Goal: Task Accomplishment & Management: Use online tool/utility

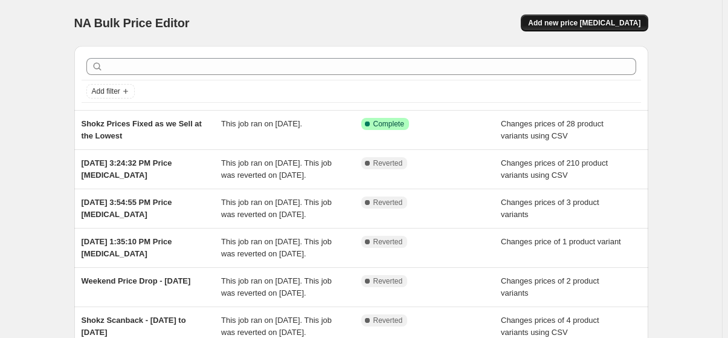
click at [575, 18] on button "Add new price [MEDICAL_DATA]" at bounding box center [584, 22] width 127 height 17
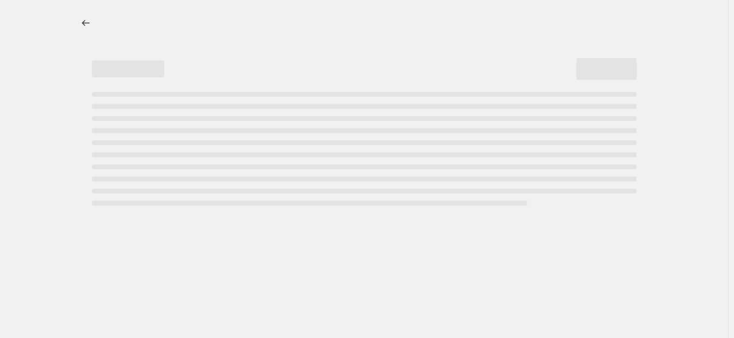
select select "percentage"
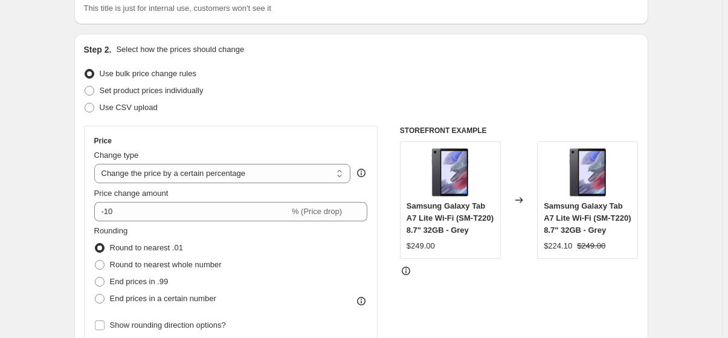
scroll to position [109, 0]
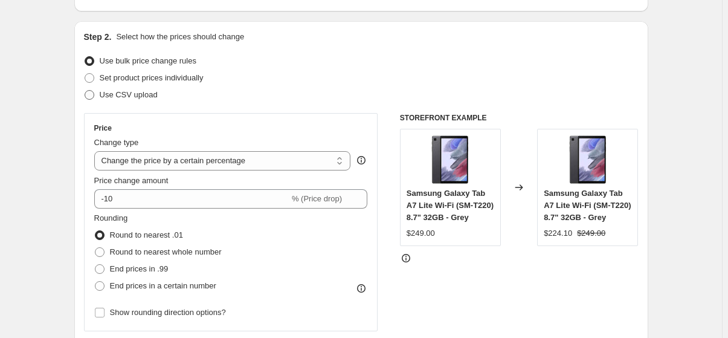
click at [126, 95] on span "Use CSV upload" at bounding box center [129, 94] width 58 height 9
click at [85, 91] on input "Use CSV upload" at bounding box center [85, 90] width 1 height 1
radio input "true"
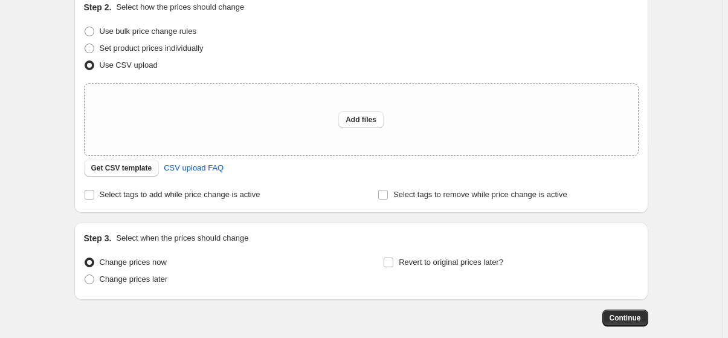
scroll to position [164, 0]
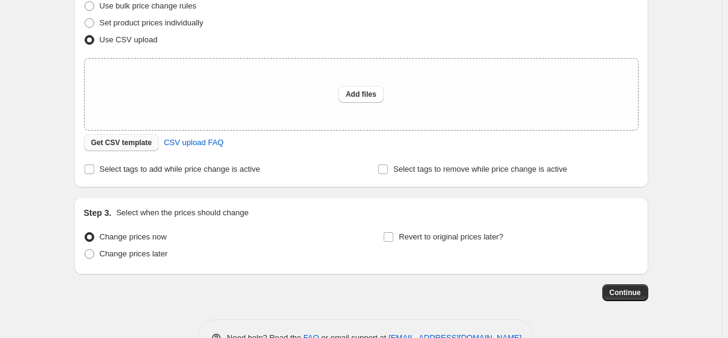
click at [131, 144] on span "Get CSV template" at bounding box center [121, 143] width 61 height 10
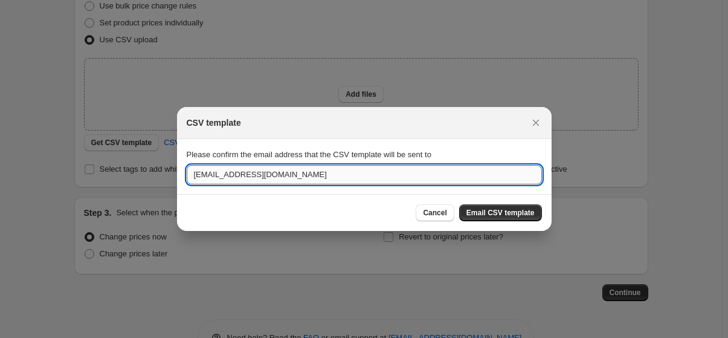
click at [309, 171] on input "[EMAIL_ADDRESS][DOMAIN_NAME]" at bounding box center [364, 174] width 355 height 19
type input "Harsh.sagar@horizonstore.com.au"
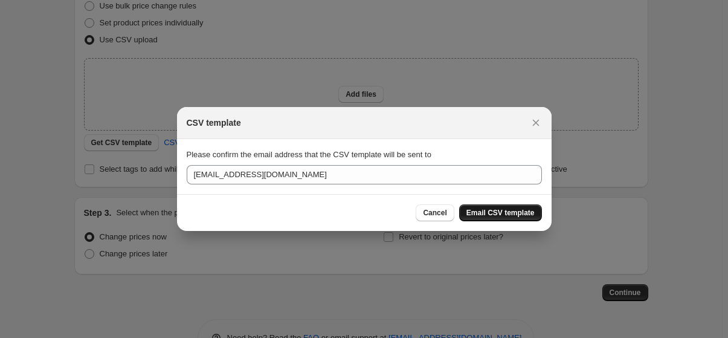
click at [490, 214] on span "Email CSV template" at bounding box center [500, 213] width 68 height 10
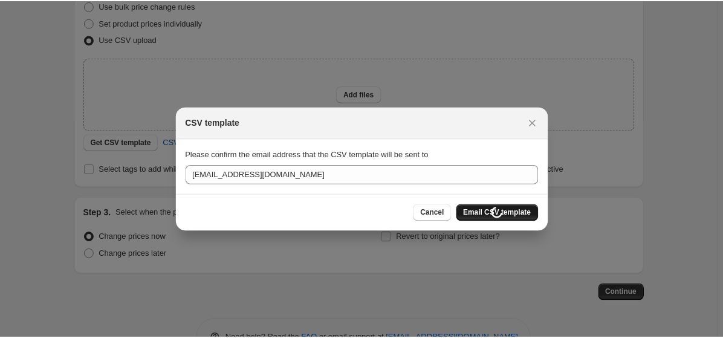
scroll to position [164, 0]
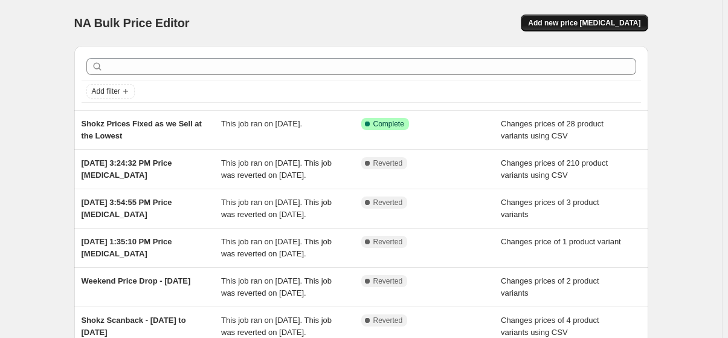
click at [591, 21] on span "Add new price [MEDICAL_DATA]" at bounding box center [584, 23] width 112 height 10
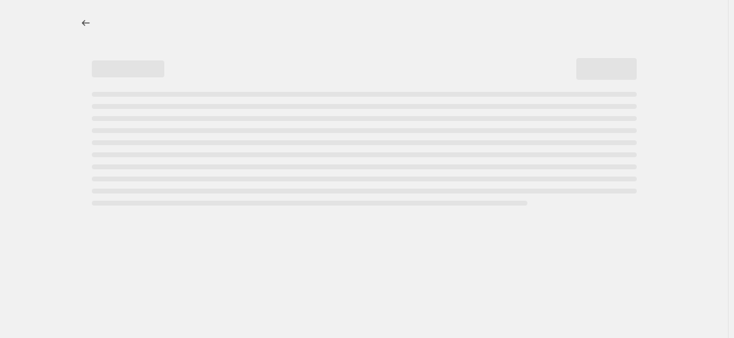
select select "percentage"
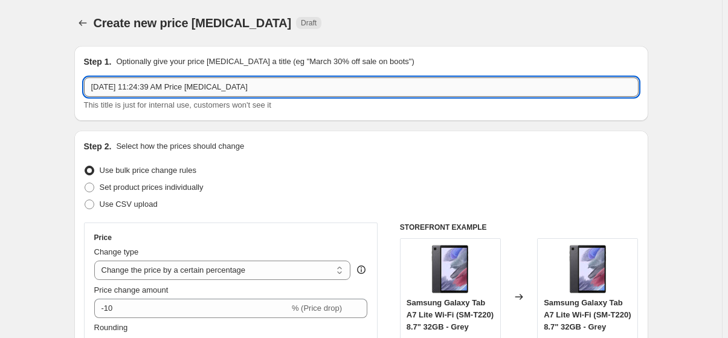
click at [414, 89] on input "[DATE] 11:24:39 AM Price [MEDICAL_DATA]" at bounding box center [361, 86] width 555 height 19
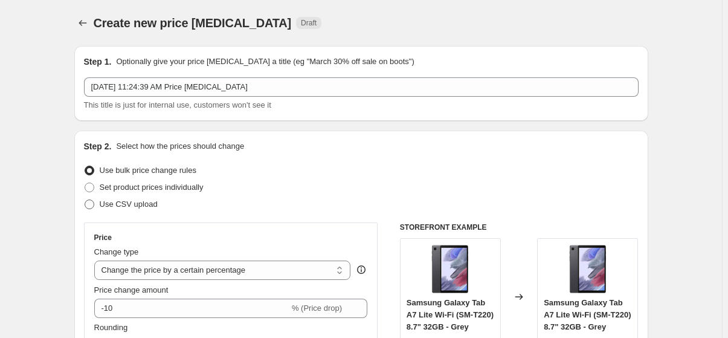
click at [144, 204] on span "Use CSV upload" at bounding box center [129, 203] width 58 height 9
click at [85, 200] on input "Use CSV upload" at bounding box center [85, 199] width 1 height 1
radio input "true"
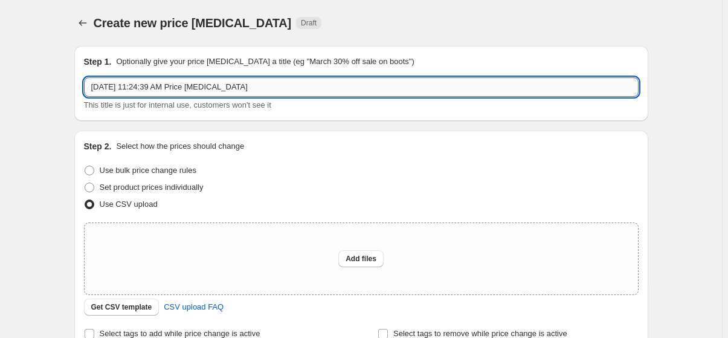
click at [295, 87] on input "[DATE] 11:24:39 AM Price [MEDICAL_DATA]" at bounding box center [361, 86] width 555 height 19
type input "OtterBox Price Reduce (iPhone 17)"
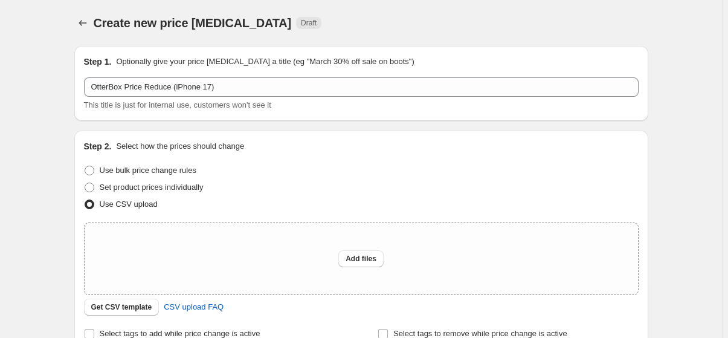
click at [504, 33] on div "Create new price [MEDICAL_DATA]. This page is ready Create new price [MEDICAL_D…" at bounding box center [361, 23] width 574 height 46
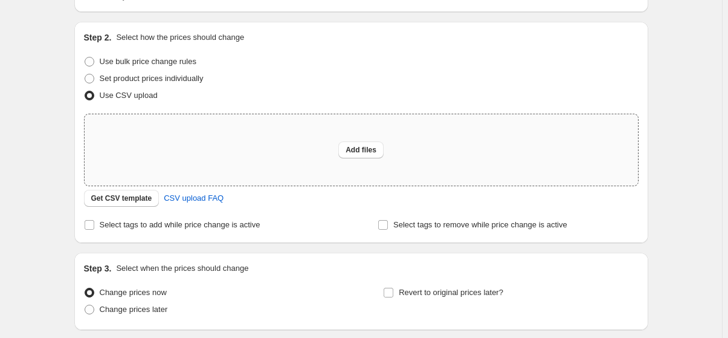
scroll to position [109, 0]
click at [358, 150] on span "Add files" at bounding box center [361, 149] width 31 height 10
type input "C:\fakepath\OtterBox Price Reduce (iPhone 17).csv"
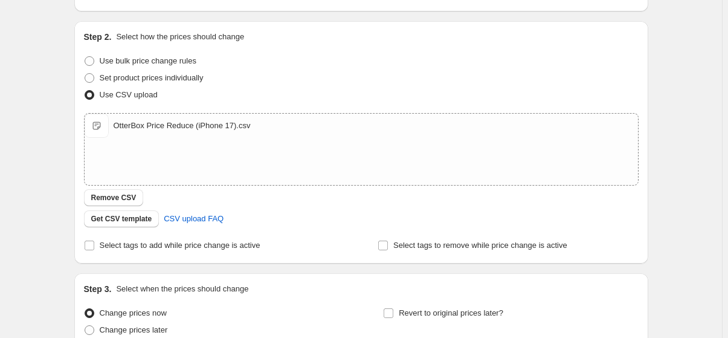
click at [660, 95] on div "Create new price [MEDICAL_DATA]. This page is ready Create new price [MEDICAL_D…" at bounding box center [361, 171] width 603 height 560
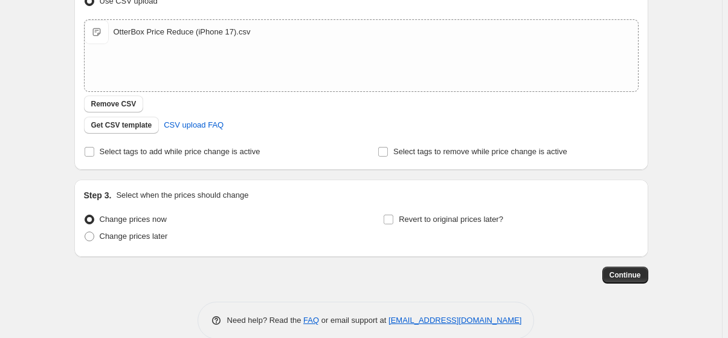
scroll to position [222, 0]
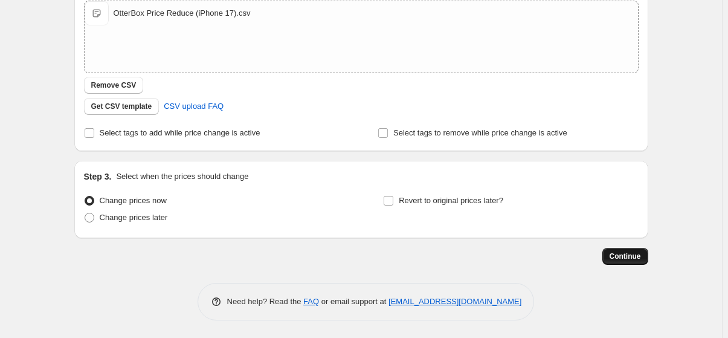
click at [636, 251] on span "Continue" at bounding box center [625, 256] width 31 height 10
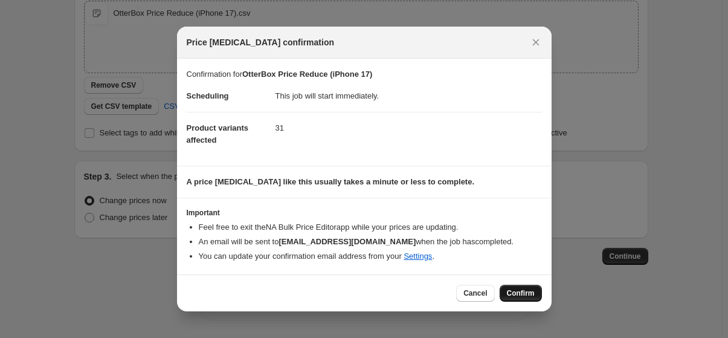
click at [517, 289] on span "Confirm" at bounding box center [521, 293] width 28 height 10
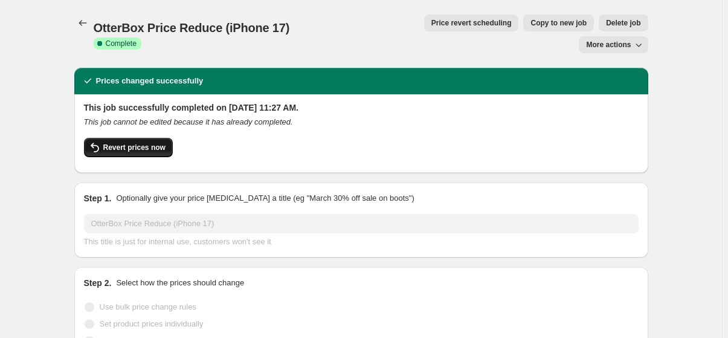
click at [121, 143] on span "Revert prices now" at bounding box center [134, 148] width 62 height 10
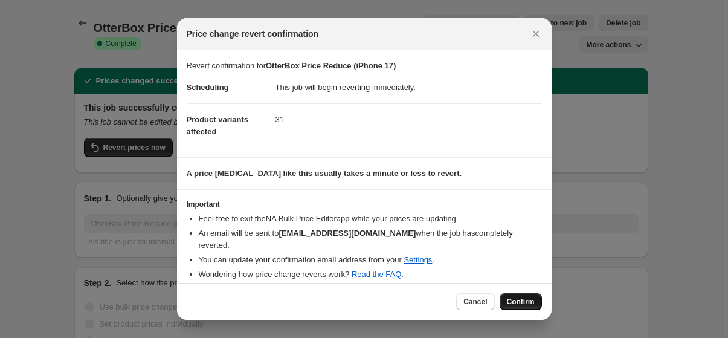
click at [514, 300] on span "Confirm" at bounding box center [521, 302] width 28 height 10
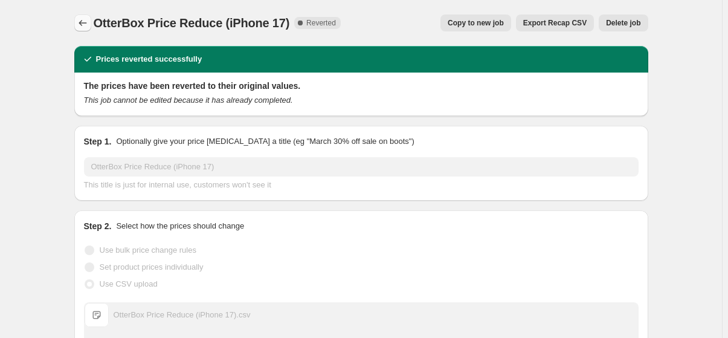
click at [77, 22] on button "Price change jobs" at bounding box center [82, 22] width 17 height 17
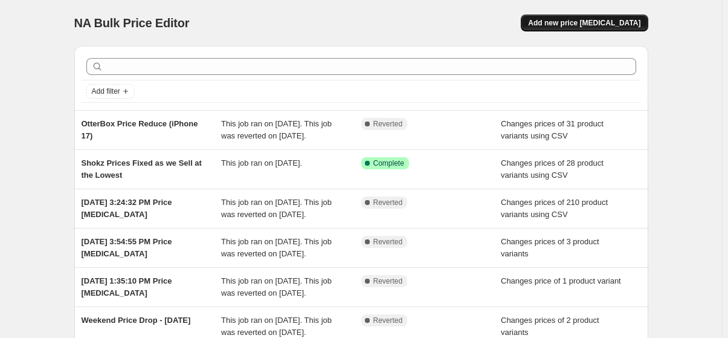
click at [596, 24] on span "Add new price [MEDICAL_DATA]" at bounding box center [584, 23] width 112 height 10
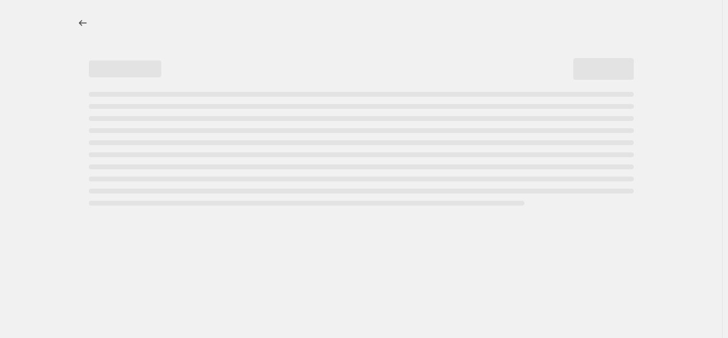
select select "percentage"
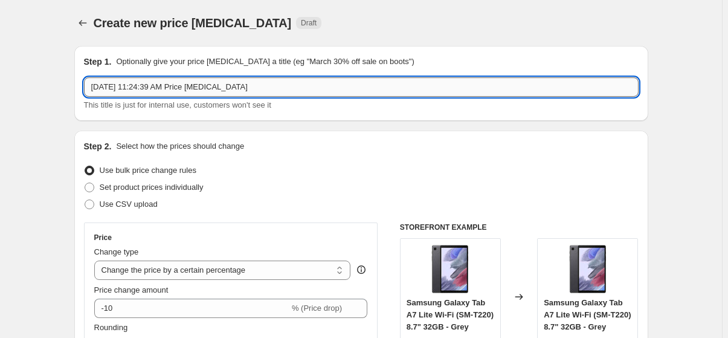
click at [320, 92] on input "[DATE] 11:24:39 AM Price [MEDICAL_DATA]" at bounding box center [361, 86] width 555 height 19
type input "OtterBox Price Reduce (iPhone 17)"
click at [507, 26] on div "Create new price [MEDICAL_DATA] Draft" at bounding box center [361, 22] width 574 height 17
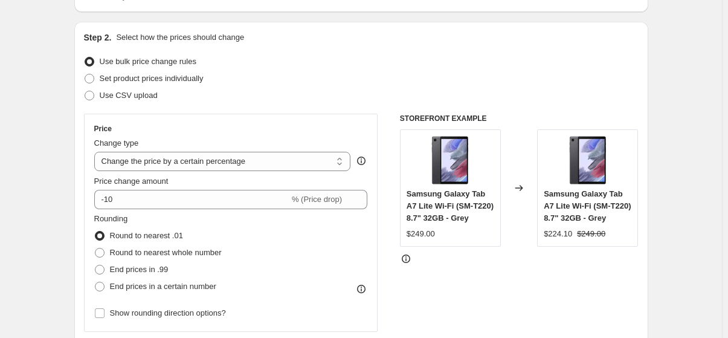
scroll to position [109, 0]
click at [140, 97] on span "Use CSV upload" at bounding box center [129, 94] width 58 height 9
click at [85, 91] on input "Use CSV upload" at bounding box center [85, 90] width 1 height 1
radio input "true"
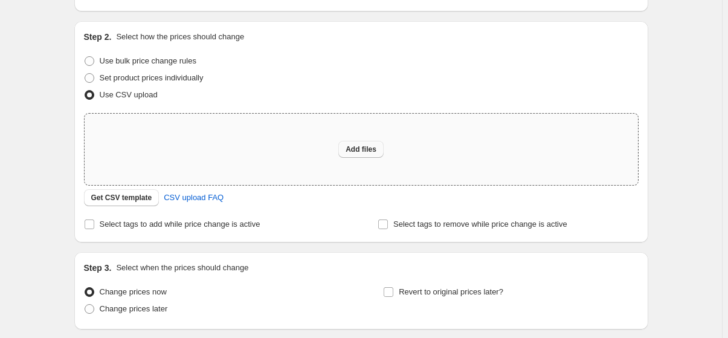
click at [359, 148] on span "Add files" at bounding box center [361, 149] width 31 height 10
type input "C:\fakepath\OtterBox Price Reduce (iPhone 17).csv"
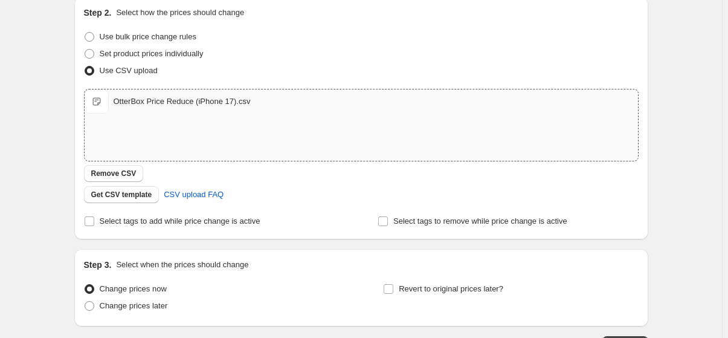
scroll to position [164, 0]
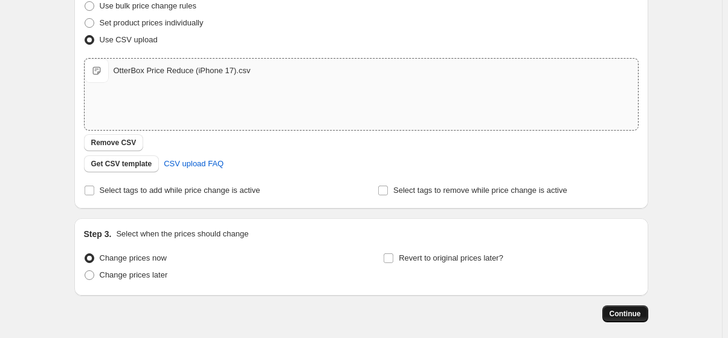
click at [634, 313] on span "Continue" at bounding box center [625, 314] width 31 height 10
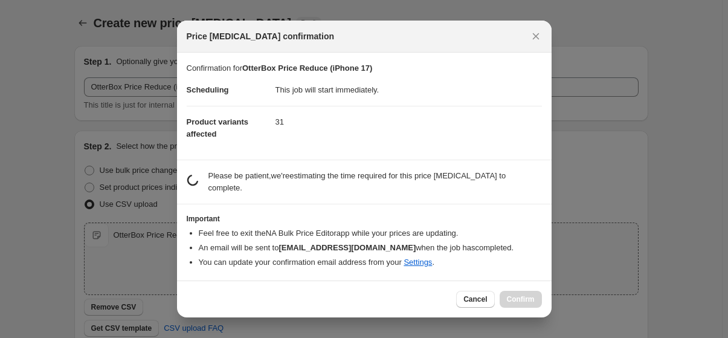
scroll to position [0, 0]
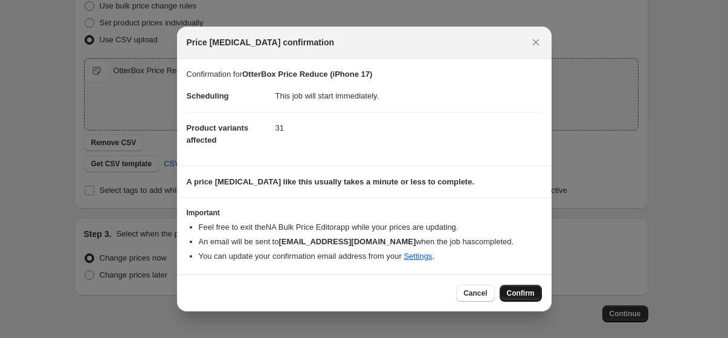
click at [505, 286] on button "Confirm" at bounding box center [521, 293] width 42 height 17
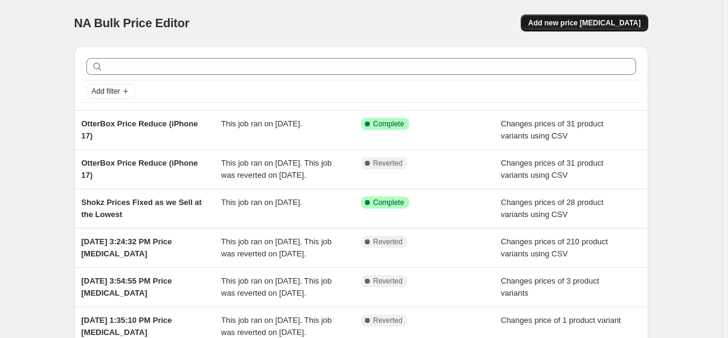
click at [566, 22] on span "Add new price [MEDICAL_DATA]" at bounding box center [584, 23] width 112 height 10
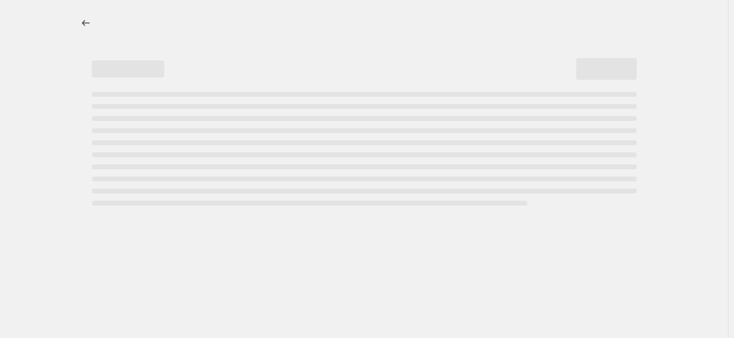
select select "percentage"
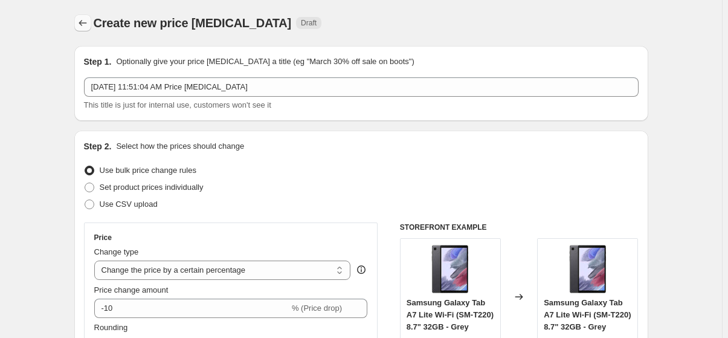
click at [81, 19] on icon "Price change jobs" at bounding box center [83, 23] width 12 height 12
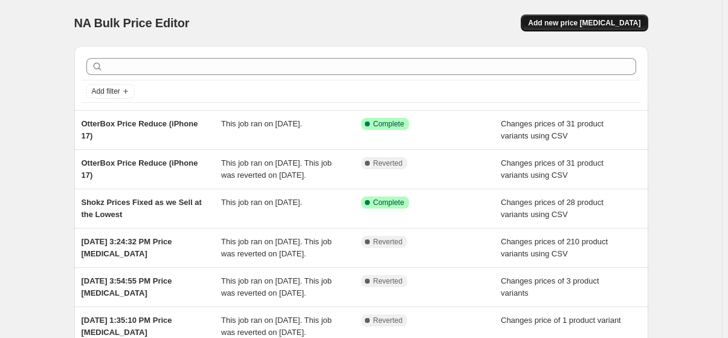
click at [589, 25] on span "Add new price [MEDICAL_DATA]" at bounding box center [584, 23] width 112 height 10
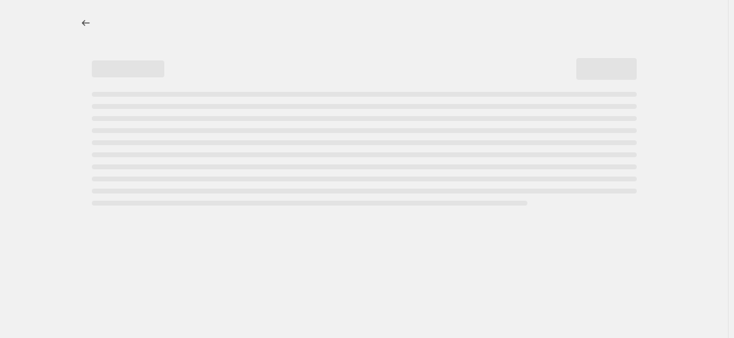
select select "percentage"
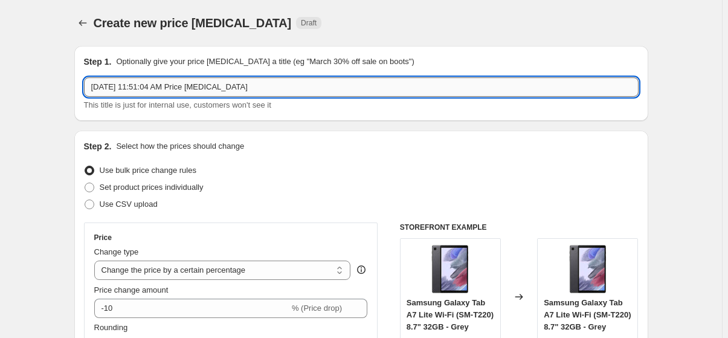
click at [297, 83] on input "Sep 19, 2025, 11:51:04 AM Price change job" at bounding box center [361, 86] width 555 height 19
type input "OtterBox iPhone 17 Price Fix"
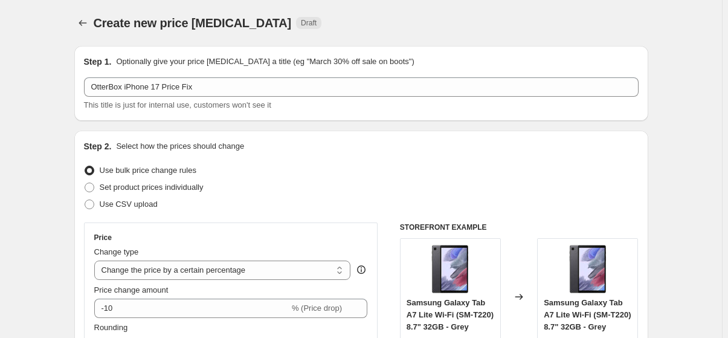
click at [456, 30] on div "Create new price [MEDICAL_DATA] Draft" at bounding box center [287, 22] width 387 height 17
click at [153, 205] on span "Use CSV upload" at bounding box center [129, 203] width 58 height 9
click at [85, 200] on input "Use CSV upload" at bounding box center [85, 199] width 1 height 1
radio input "true"
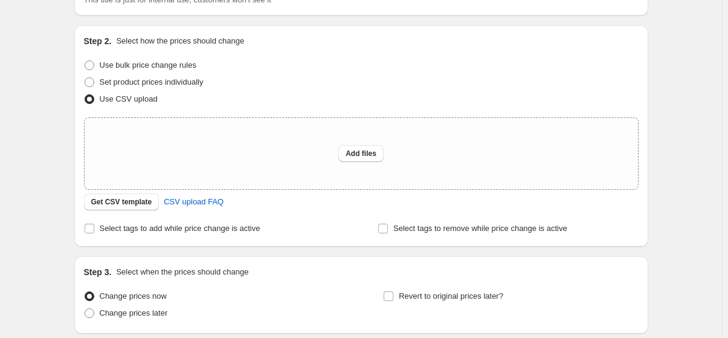
scroll to position [109, 0]
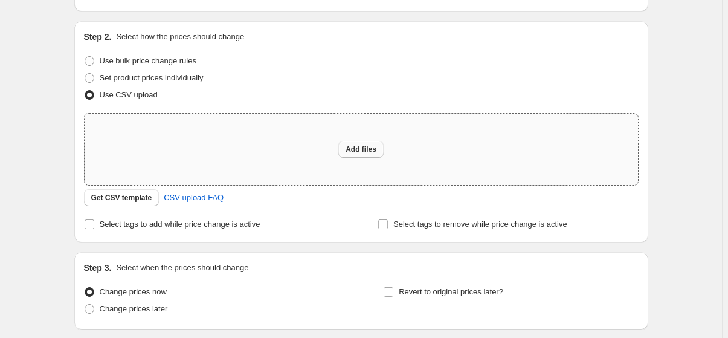
click at [357, 150] on span "Add files" at bounding box center [361, 149] width 31 height 10
type input "C:\fakepath\OtterBox Price Reduce (iPhone 17).csv"
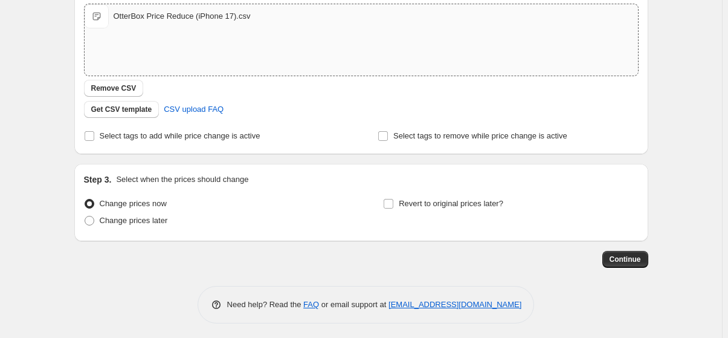
scroll to position [219, 0]
click at [634, 259] on span "Continue" at bounding box center [625, 259] width 31 height 10
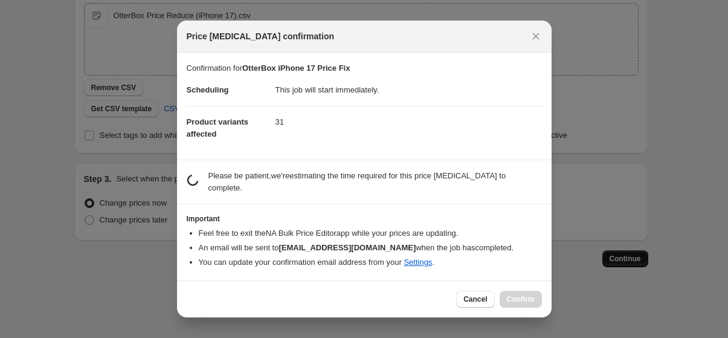
scroll to position [0, 0]
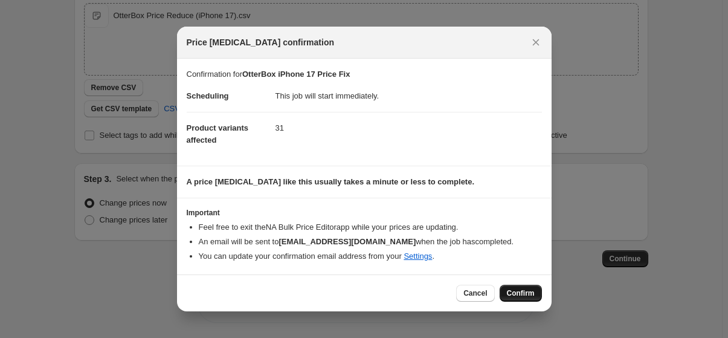
click at [525, 291] on span "Confirm" at bounding box center [521, 293] width 28 height 10
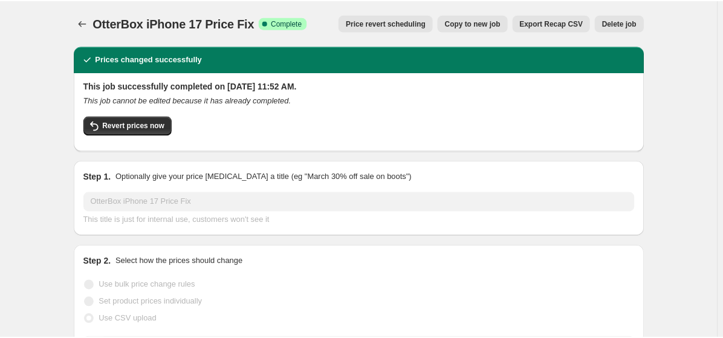
scroll to position [22, 0]
